Goal: Transaction & Acquisition: Purchase product/service

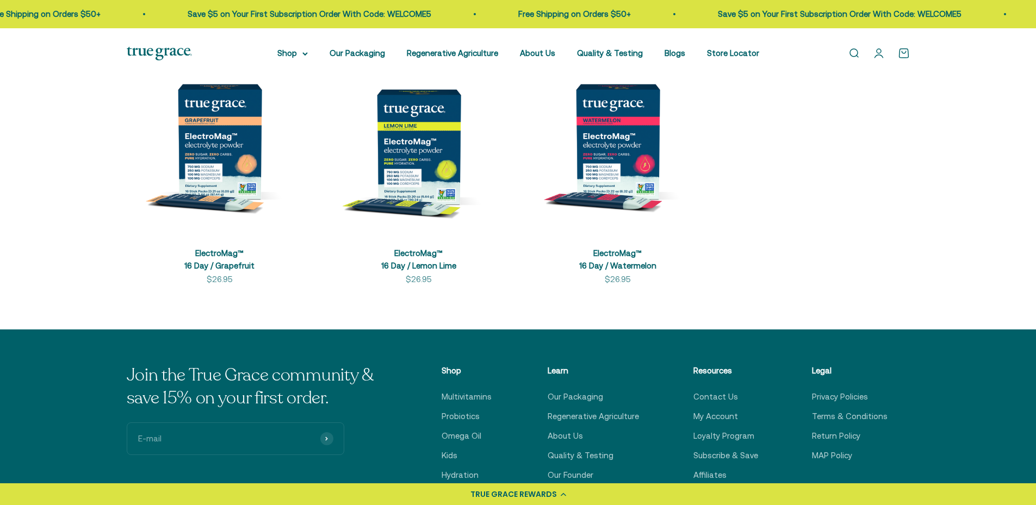
scroll to position [218, 0]
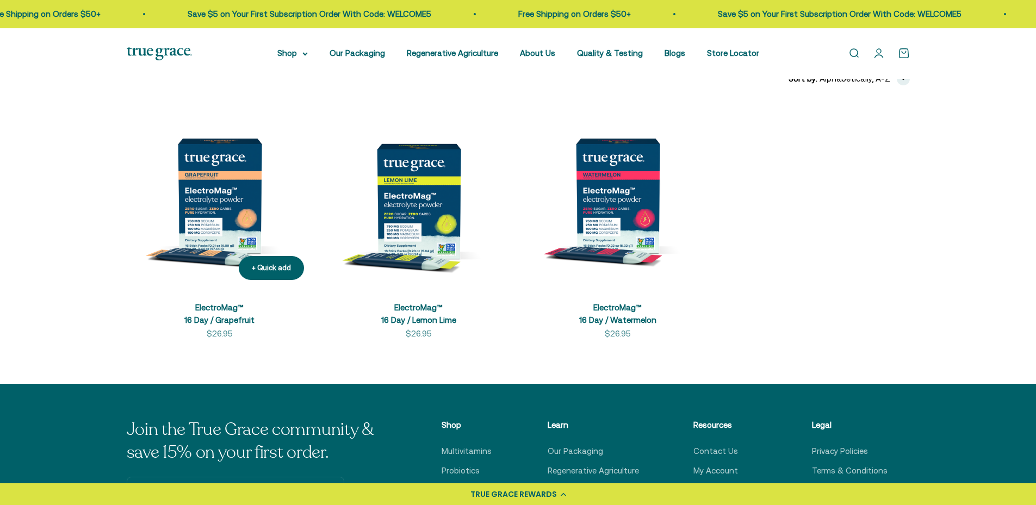
click at [215, 183] on img at bounding box center [220, 196] width 186 height 186
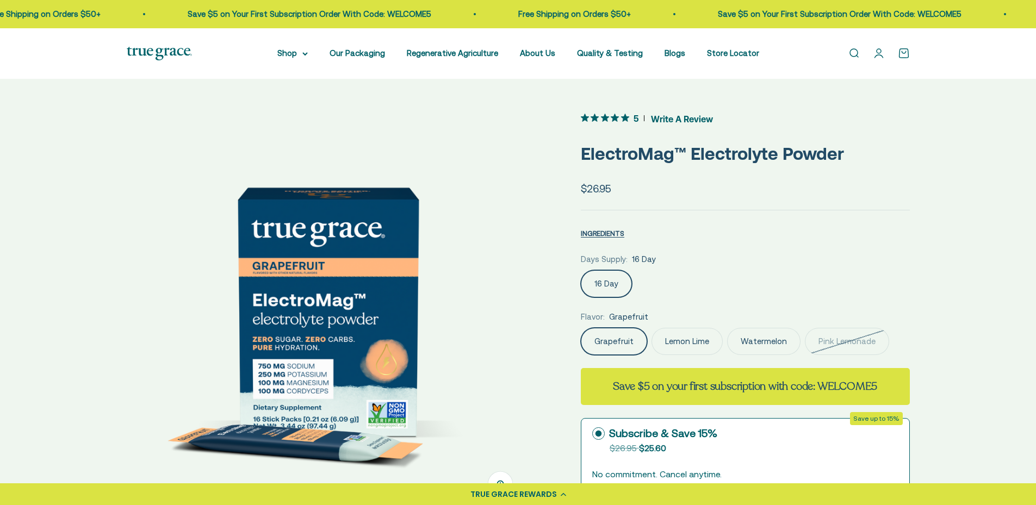
scroll to position [326, 0]
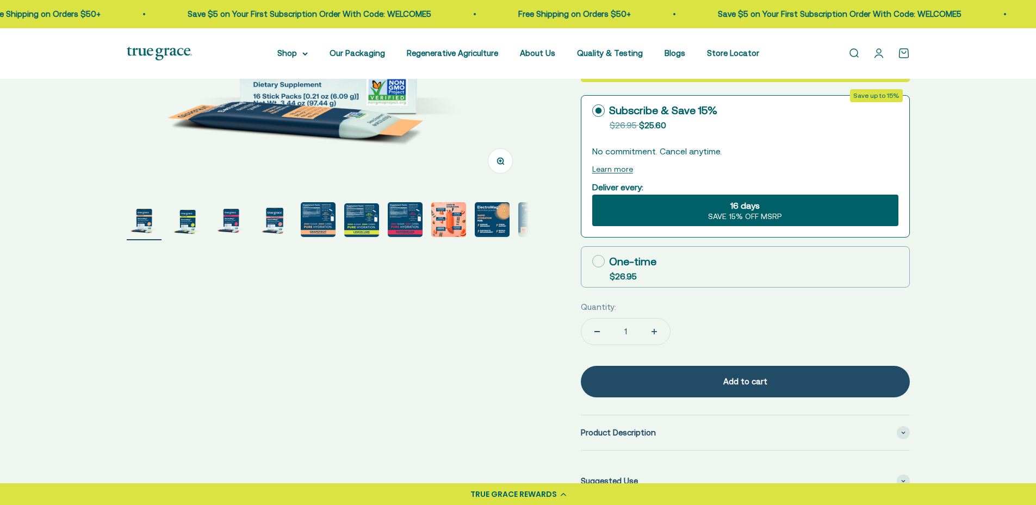
click at [523, 219] on img "Go to item 10" at bounding box center [535, 219] width 35 height 35
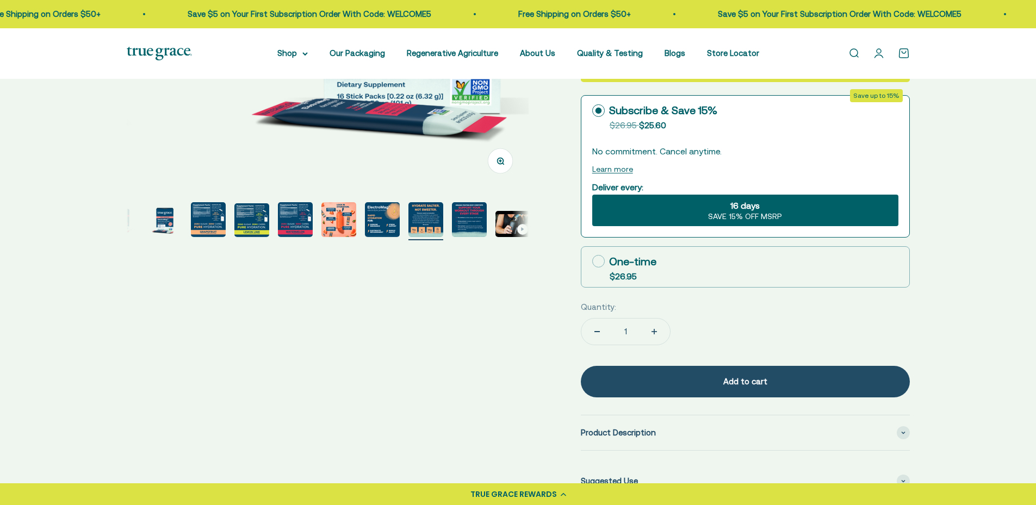
scroll to position [0, 111]
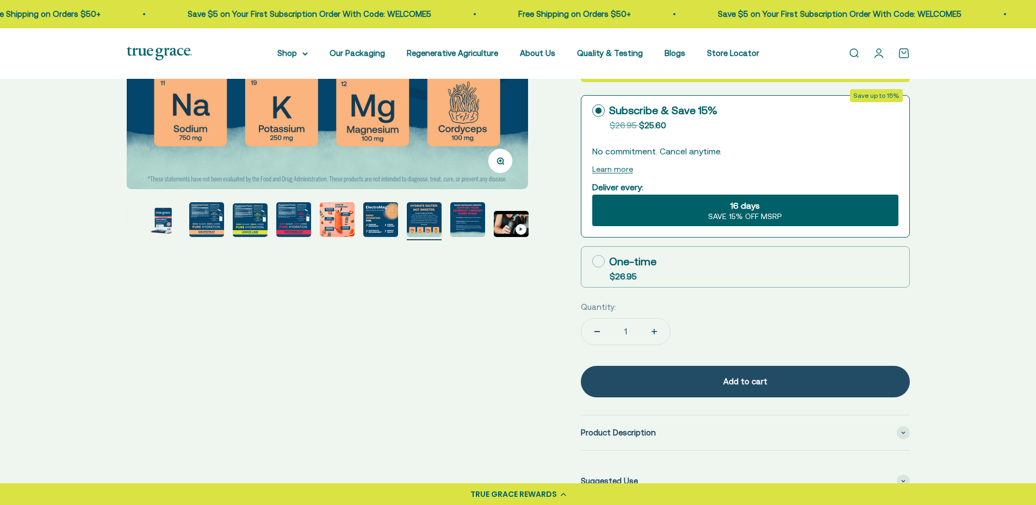
click at [506, 227] on img "Go to item 12" at bounding box center [511, 224] width 35 height 26
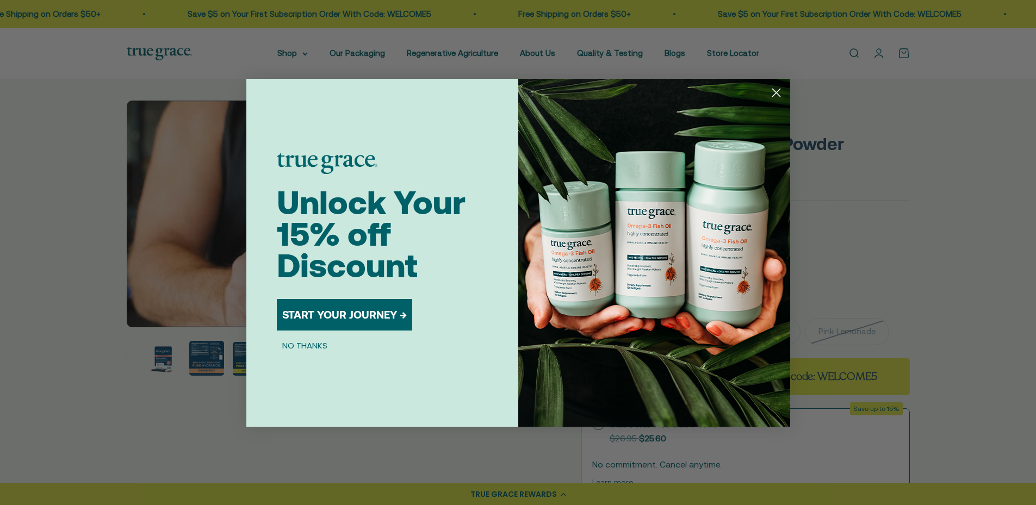
scroll to position [0, 0]
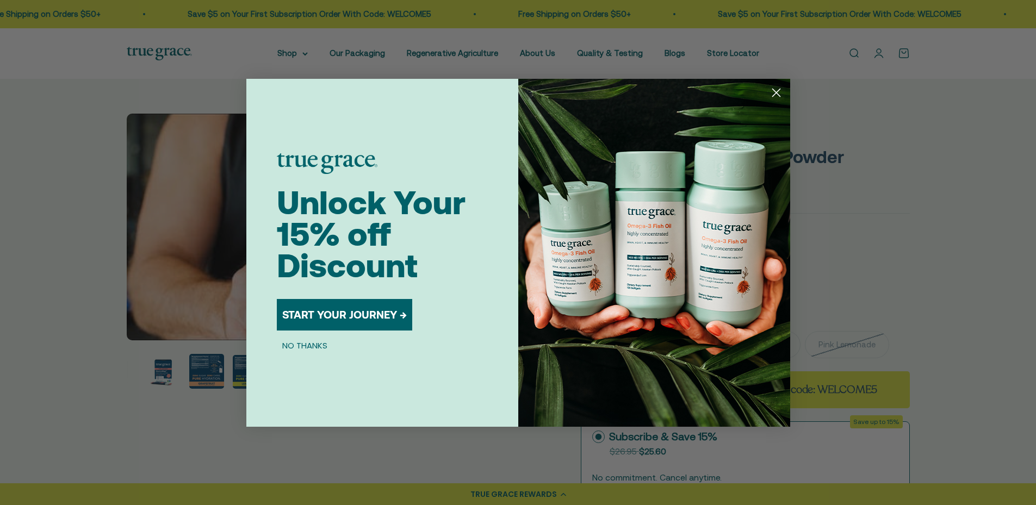
drag, startPoint x: 775, startPoint y: 89, endPoint x: 762, endPoint y: 94, distance: 14.3
click at [775, 89] on circle "Close dialog" at bounding box center [776, 92] width 18 height 18
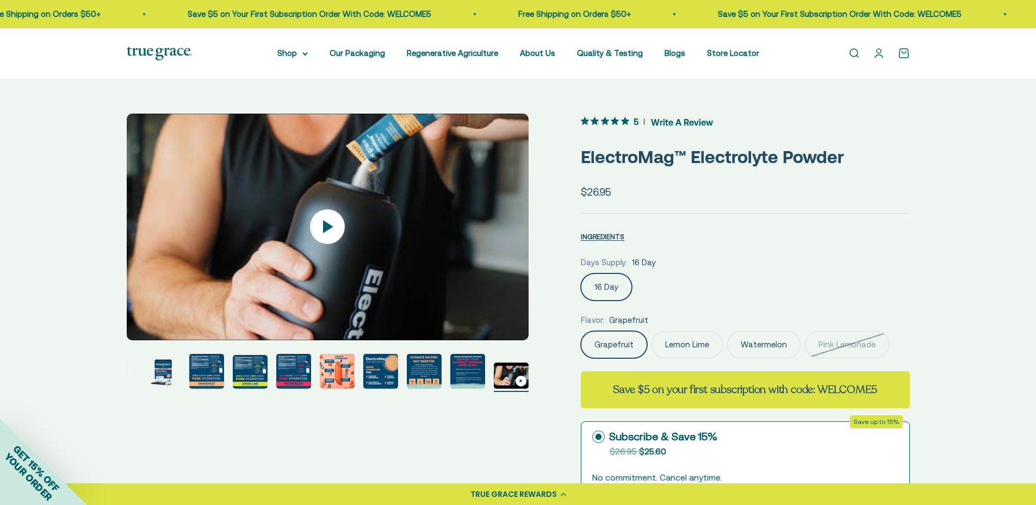
click at [458, 375] on img "Go to item 11" at bounding box center [467, 371] width 35 height 35
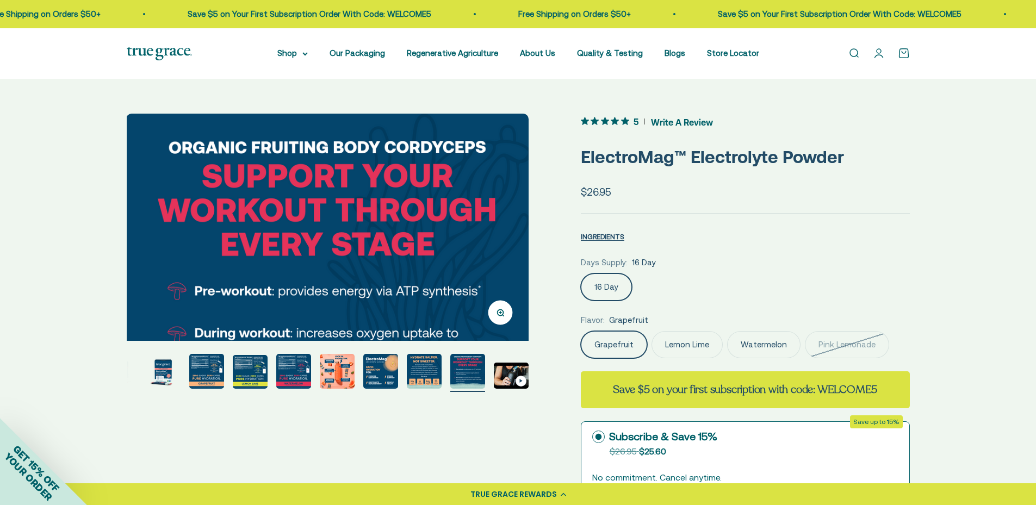
click at [346, 376] on img at bounding box center [327, 315] width 402 height 402
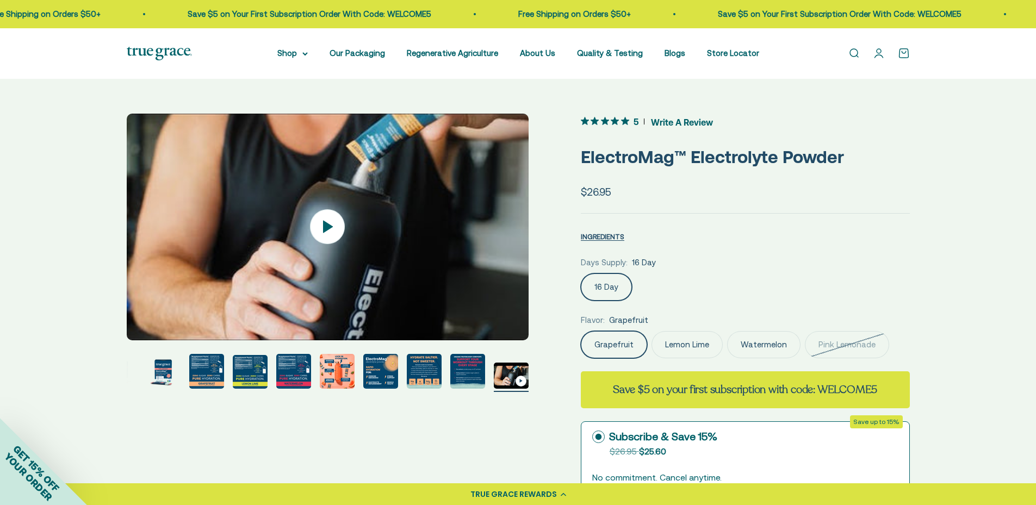
click at [346, 376] on img "Go to item 8" at bounding box center [337, 371] width 35 height 35
